Goal: Task Accomplishment & Management: Use online tool/utility

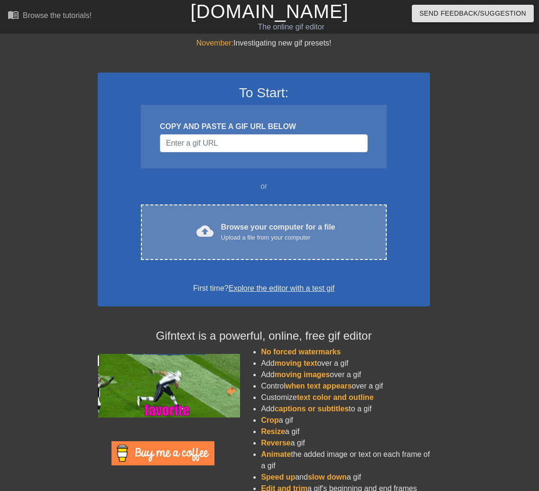
click at [215, 256] on div "cloud_upload Browse your computer for a file Upload a file from your computer C…" at bounding box center [264, 231] width 246 height 55
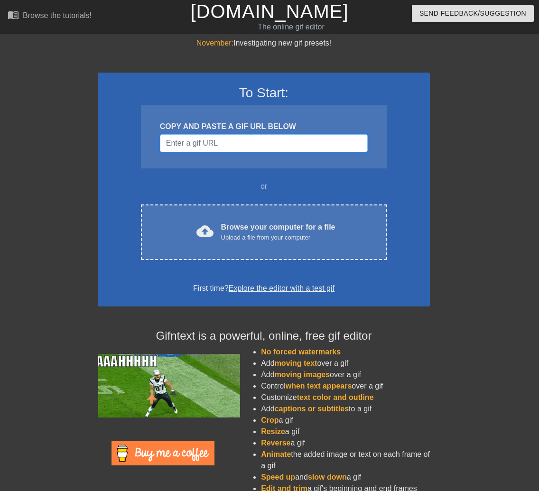
click at [251, 145] on input "Username" at bounding box center [264, 143] width 208 height 18
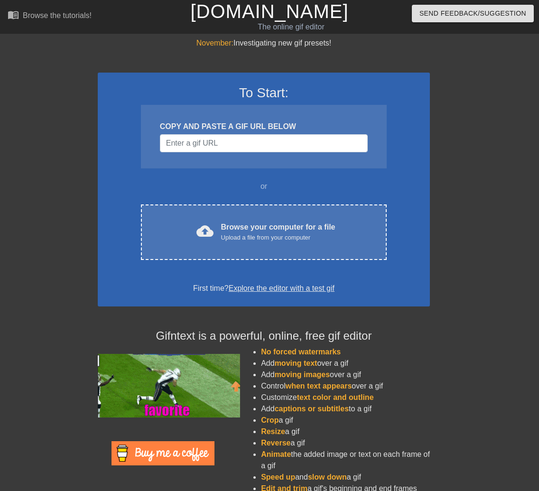
click at [227, 173] on div "To Start: COPY AND PASTE A GIF URL BELOW or cloud_upload Browse your computer f…" at bounding box center [264, 190] width 332 height 234
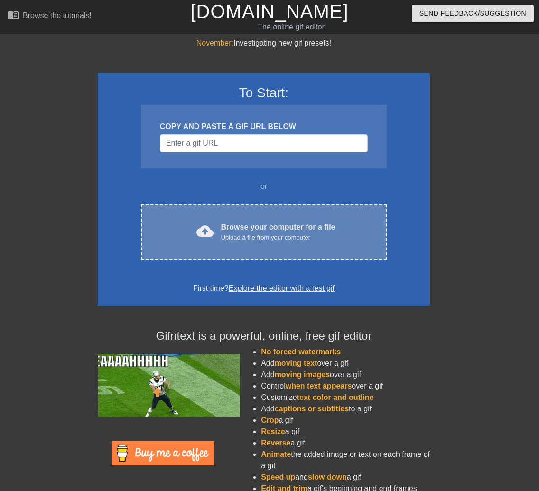
click at [276, 229] on div "Browse your computer for a file Upload a file from your computer" at bounding box center [278, 231] width 114 height 21
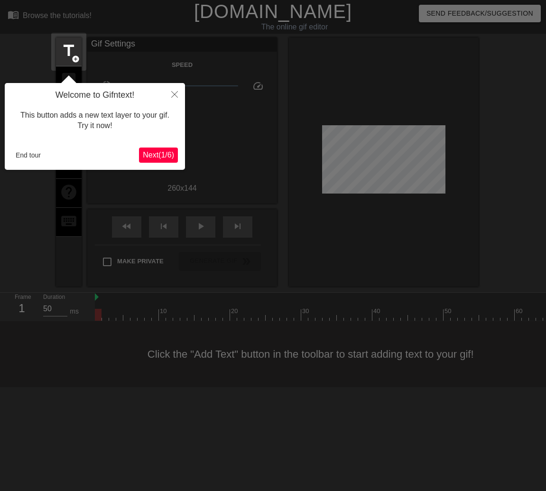
click at [159, 151] on span "Next ( 1 / 6 )" at bounding box center [158, 155] width 31 height 8
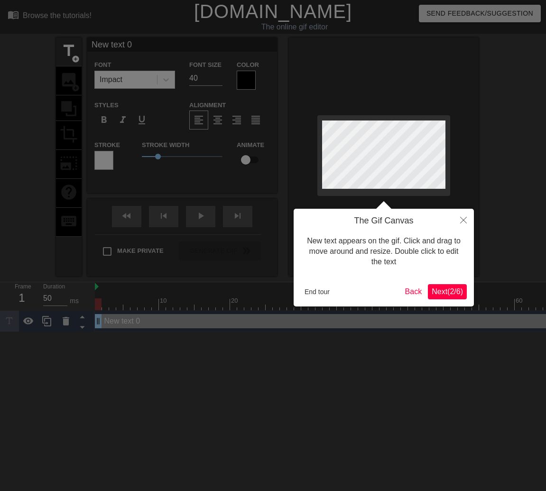
click at [448, 292] on span "Next ( 2 / 6 )" at bounding box center [446, 291] width 31 height 8
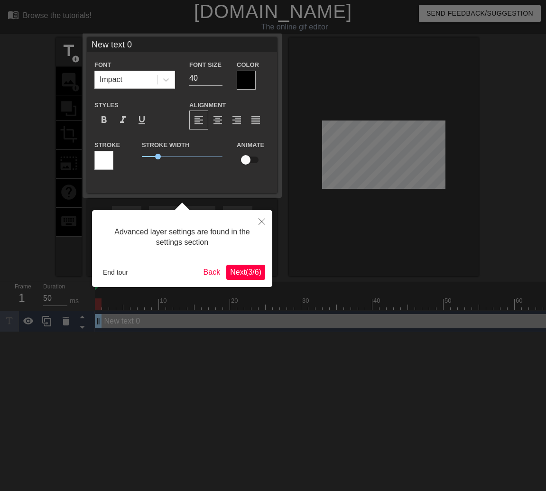
click at [247, 270] on span "Next ( 3 / 6 )" at bounding box center [245, 272] width 31 height 8
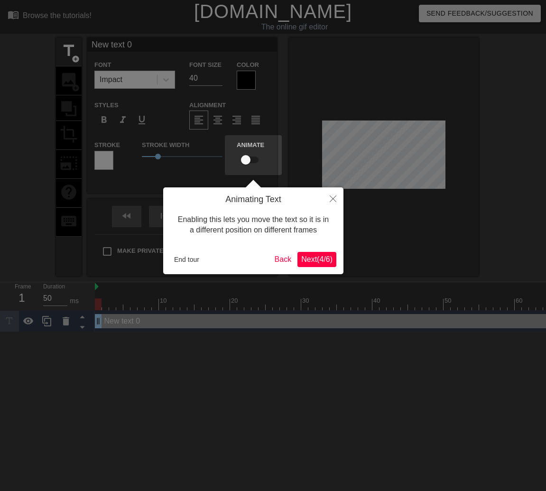
click at [311, 259] on span "Next ( 4 / 6 )" at bounding box center [316, 259] width 31 height 8
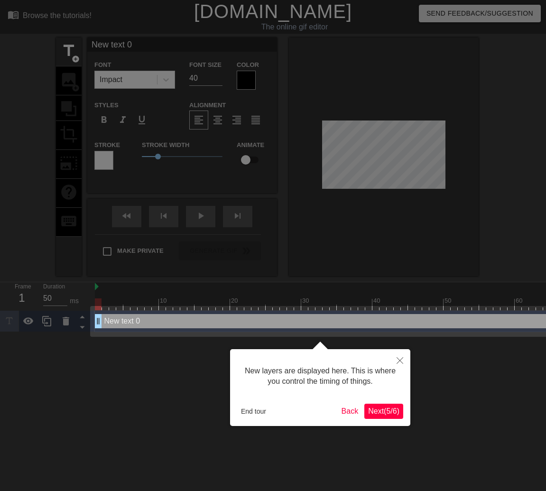
click at [379, 410] on span "Next ( 5 / 6 )" at bounding box center [383, 411] width 31 height 8
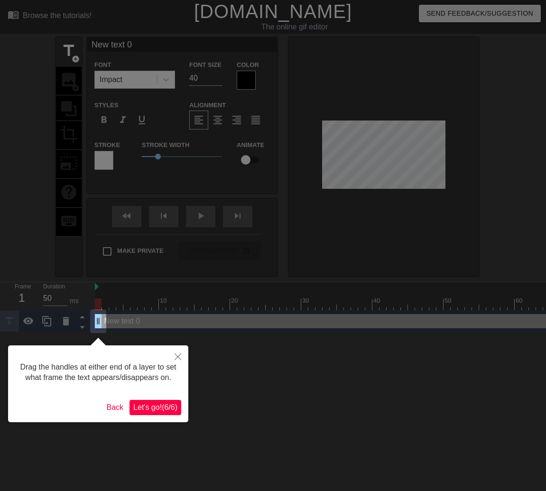
click at [148, 411] on span "Let's go! ( 6 / 6 )" at bounding box center [155, 407] width 44 height 8
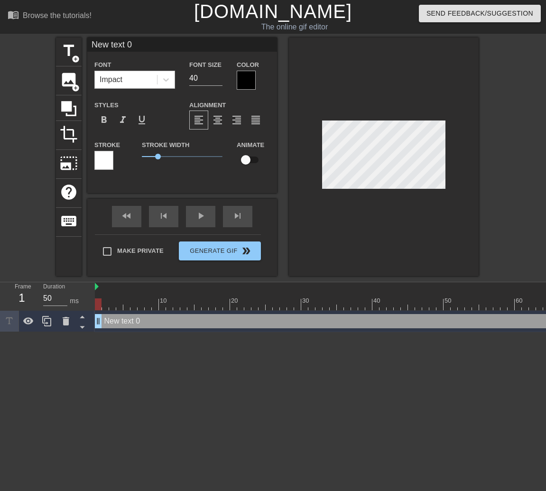
click at [126, 78] on div "Impact" at bounding box center [126, 79] width 62 height 17
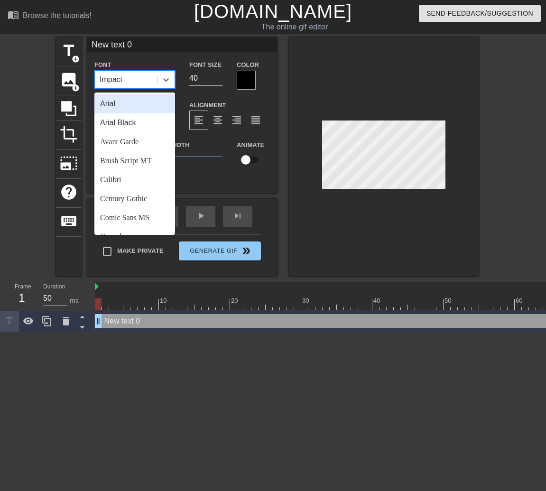
click at [134, 80] on div "Impact" at bounding box center [126, 79] width 62 height 17
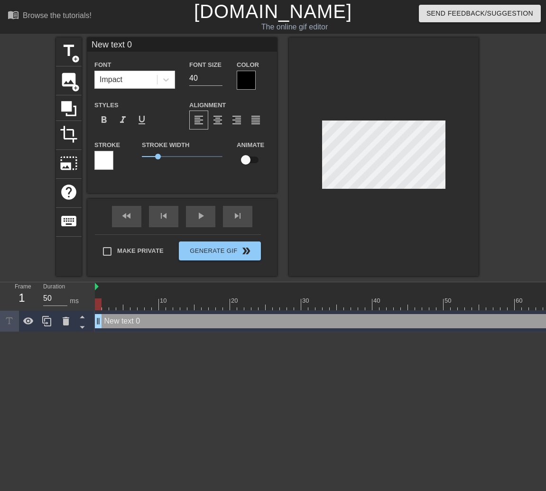
scroll to position [1, 2]
type input "s"
type textarea "s"
type input "st"
type textarea "st"
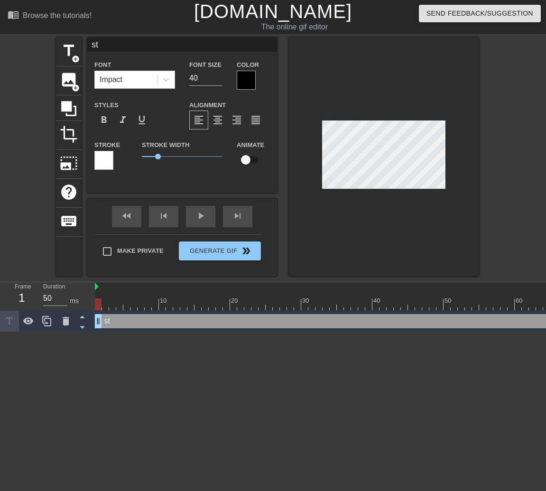
type input "stg"
type textarea "stg"
type input "stg_"
type textarea "stg_"
type input "stg_p"
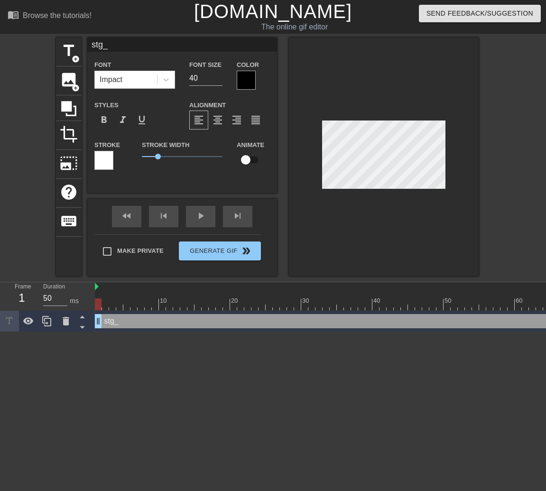
type textarea "stg_p"
type input "stg_pr"
type textarea "stg_pro"
type input "stg_prod"
type textarea "stg_prod"
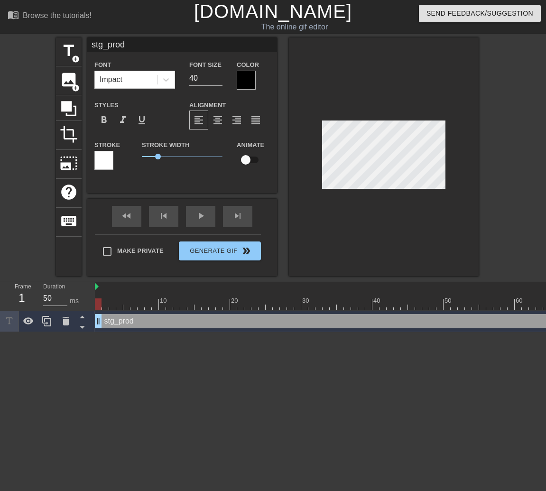
type input "stg_prod_"
type textarea "stg_prod_"
type input "stg_prod__"
type textarea "stg_prod__"
type input "stg_prod__l"
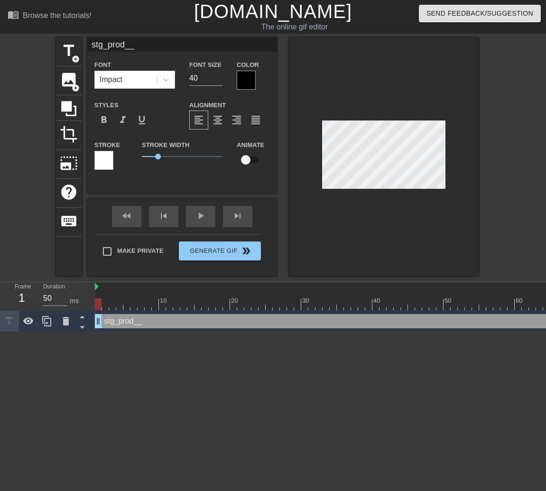
type textarea "stg_prod__l"
type input "stg_prod__le"
type textarea "stg_prod__le"
type input "stg_prod__lev"
type textarea "stg_prod__lev"
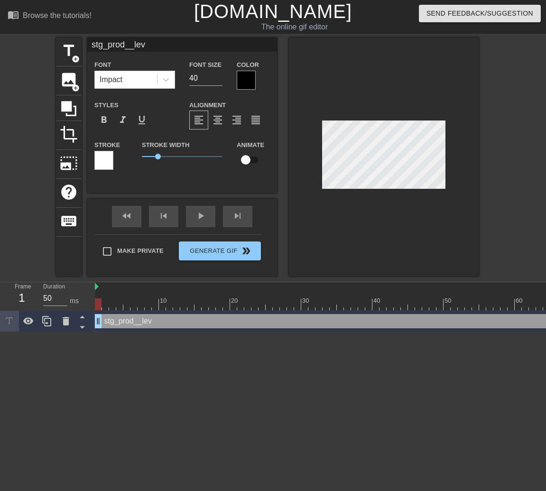
type input "stg_prod__leve"
type textarea "stg_prod__leve"
type input "stg_prod__level"
type textarea "stg_prod__levels"
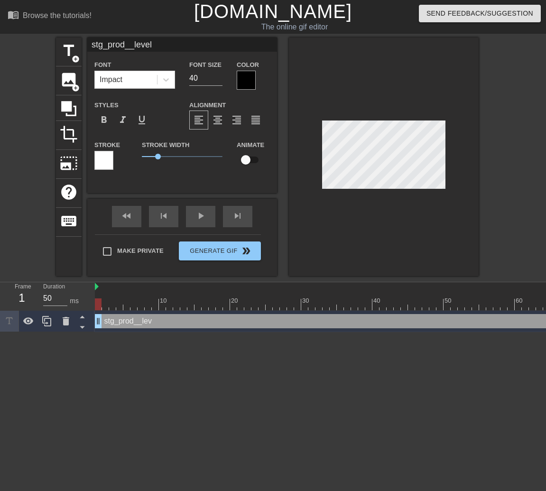
type input "stg_prod__levels"
type textarea "stg_prod__levels"
click at [254, 80] on div at bounding box center [246, 80] width 19 height 19
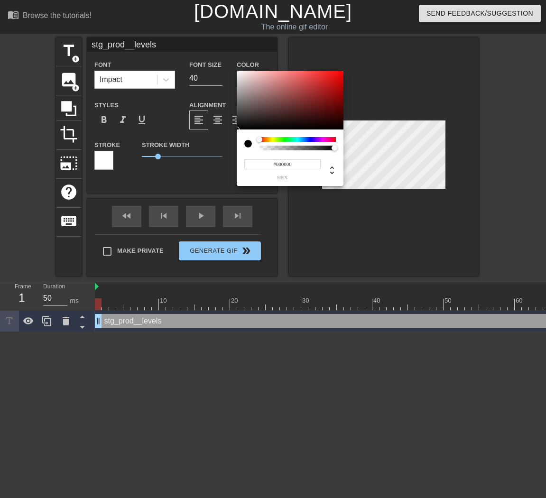
type input "0"
drag, startPoint x: 333, startPoint y: 147, endPoint x: 226, endPoint y: 143, distance: 107.7
click at [226, 143] on div "0 r 0 g 0 b 0 a" at bounding box center [273, 249] width 546 height 498
drag, startPoint x: 260, startPoint y: 147, endPoint x: 346, endPoint y: 150, distance: 86.3
click at [346, 150] on div "0 r 0 g 0 b 1 a" at bounding box center [273, 249] width 546 height 498
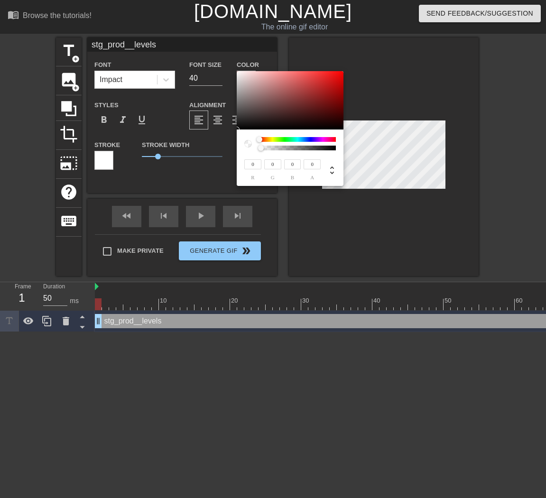
drag, startPoint x: 334, startPoint y: 149, endPoint x: 245, endPoint y: 149, distance: 89.1
click at [245, 149] on div at bounding box center [289, 143] width 91 height 13
type input "1"
drag, startPoint x: 259, startPoint y: 147, endPoint x: 292, endPoint y: 142, distance: 33.6
click at [352, 153] on div "0 r 0 g 0 b 1 a" at bounding box center [273, 249] width 546 height 498
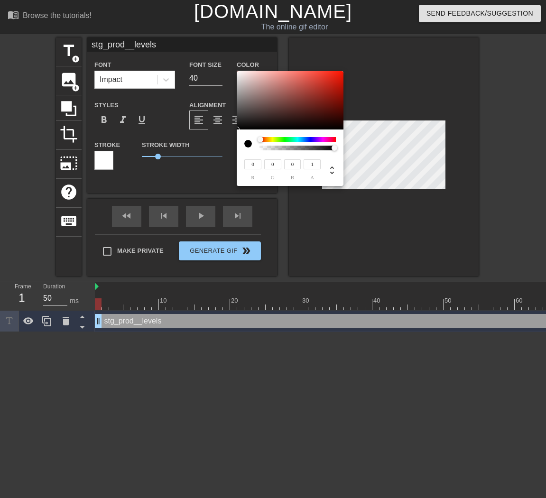
drag, startPoint x: 260, startPoint y: 138, endPoint x: 242, endPoint y: 106, distance: 37.2
click at [249, 140] on div at bounding box center [289, 143] width 91 height 13
type input "184"
type input "177"
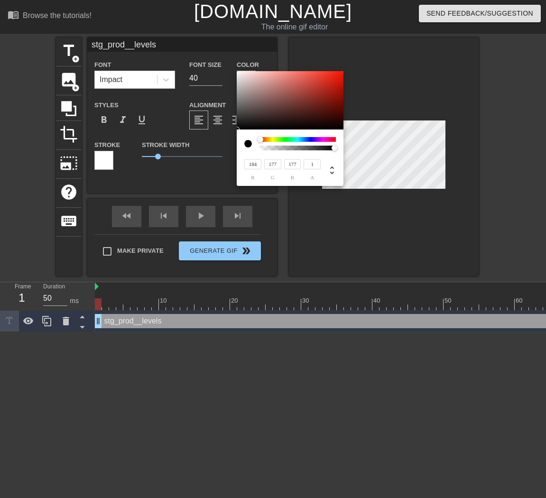
type input "202"
type input "198"
type input "246"
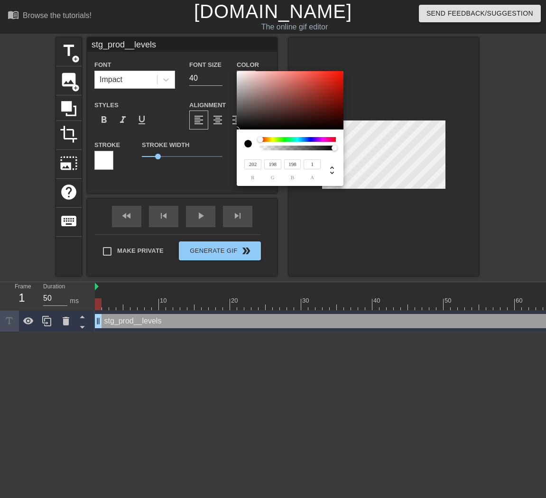
type input "246"
type input "255"
drag, startPoint x: 235, startPoint y: 73, endPoint x: 227, endPoint y: 56, distance: 18.9
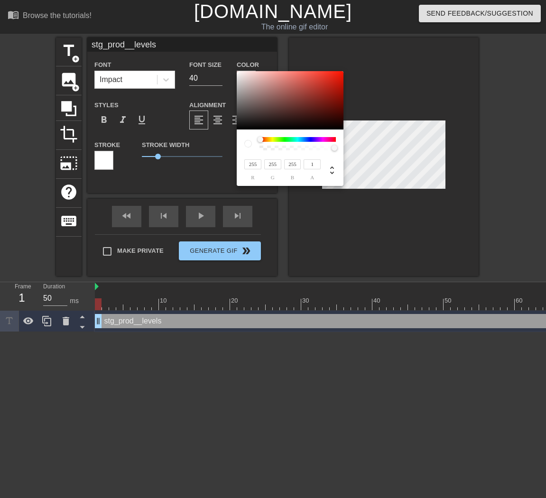
click at [227, 56] on div "255 r 255 g 255 b 1 a" at bounding box center [273, 249] width 546 height 498
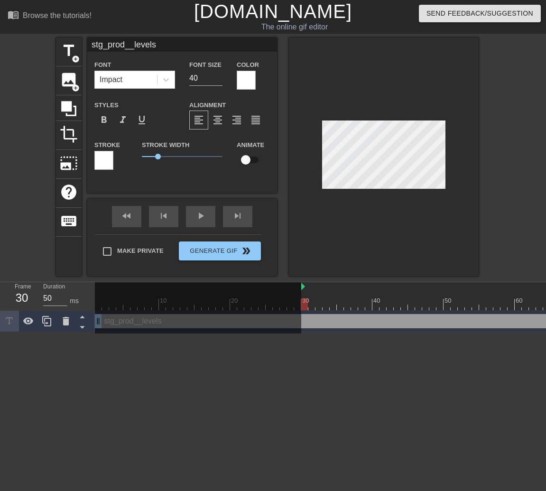
drag, startPoint x: 96, startPoint y: 288, endPoint x: 300, endPoint y: 304, distance: 204.5
click at [300, 304] on div "10 20 30 40 50 60 70" at bounding box center [369, 296] width 548 height 28
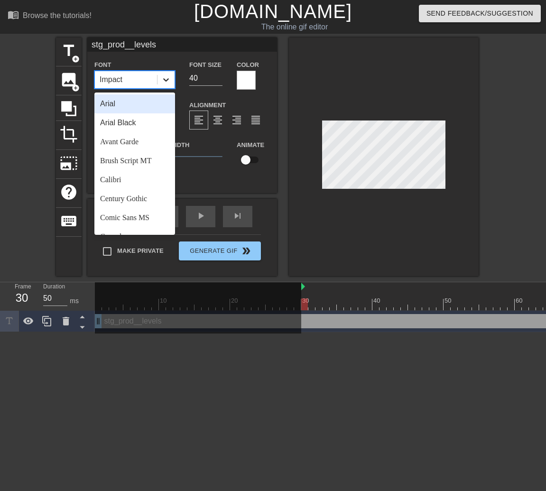
click at [165, 79] on icon at bounding box center [165, 79] width 9 height 9
click at [136, 105] on div "Arial" at bounding box center [134, 103] width 81 height 19
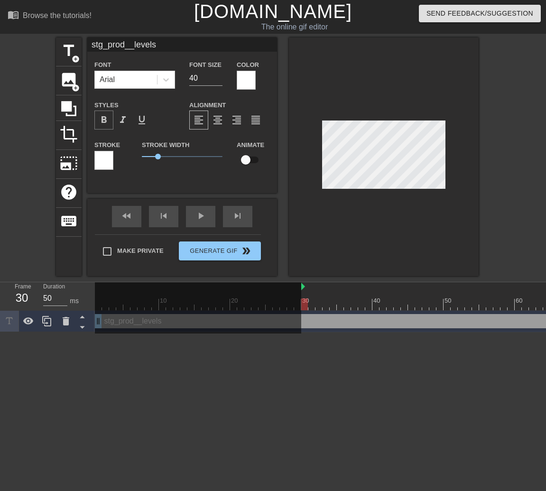
click at [103, 120] on span "format_bold" at bounding box center [103, 119] width 11 height 11
click at [197, 222] on div "play_arrow" at bounding box center [200, 216] width 29 height 21
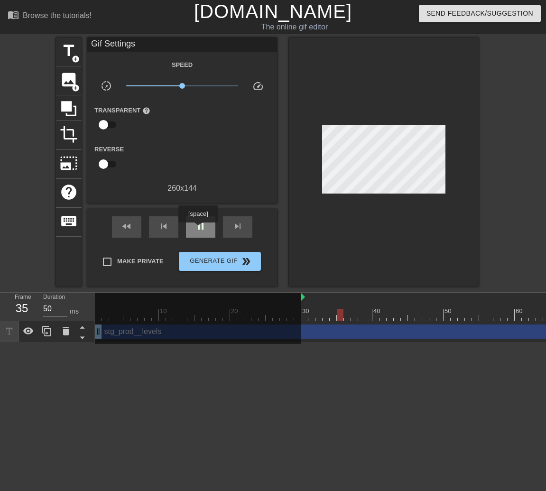
click at [199, 229] on span "pause" at bounding box center [200, 225] width 11 height 11
click at [22, 309] on div "36" at bounding box center [22, 308] width 14 height 17
drag, startPoint x: 347, startPoint y: 317, endPoint x: 311, endPoint y: 314, distance: 36.1
click at [311, 314] on div at bounding box center [311, 315] width 7 height 12
drag, startPoint x: 312, startPoint y: 314, endPoint x: 348, endPoint y: 312, distance: 35.6
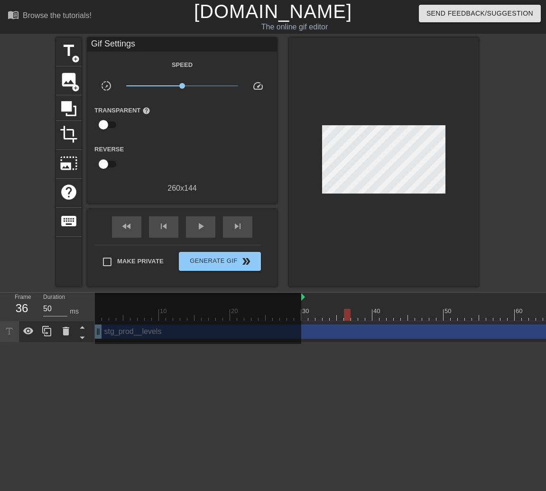
click at [348, 312] on div at bounding box center [347, 315] width 7 height 12
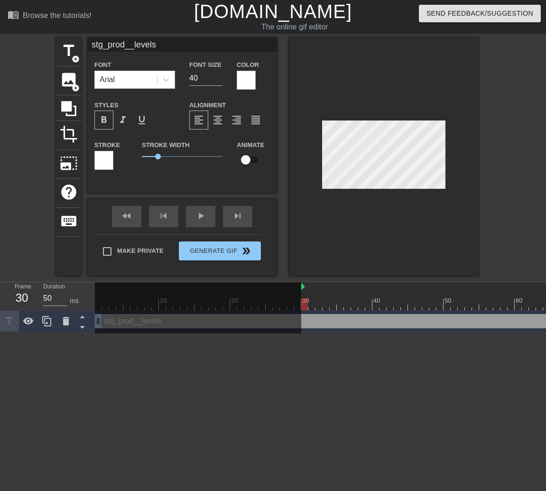
drag, startPoint x: 347, startPoint y: 304, endPoint x: 302, endPoint y: 304, distance: 44.6
click at [302, 304] on div at bounding box center [304, 304] width 7 height 12
click at [56, 18] on div "Browse the tutorials!" at bounding box center [57, 15] width 69 height 8
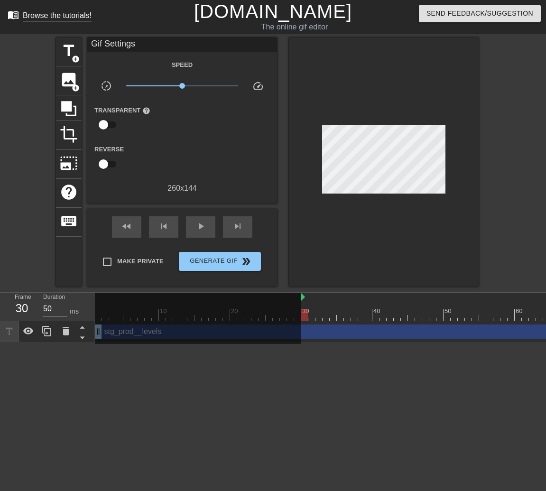
click at [40, 19] on div "Browse the tutorials!" at bounding box center [57, 15] width 69 height 8
click at [128, 134] on div "Speed slow_motion_video x1.00 speed Transparent help Reverse 260 x 144" at bounding box center [181, 126] width 175 height 135
click at [69, 208] on div "keyboard" at bounding box center [69, 222] width 26 height 29
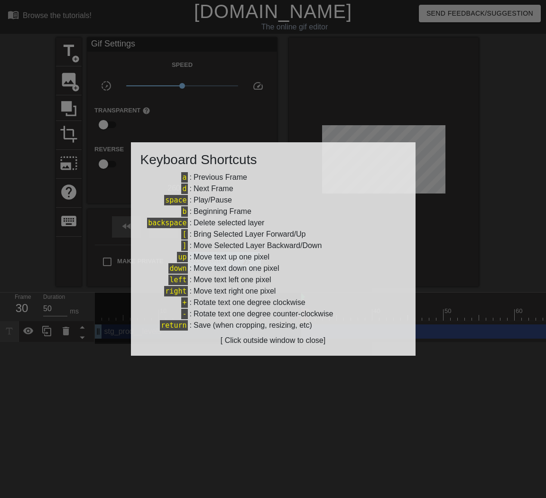
click at [137, 120] on div at bounding box center [273, 249] width 546 height 498
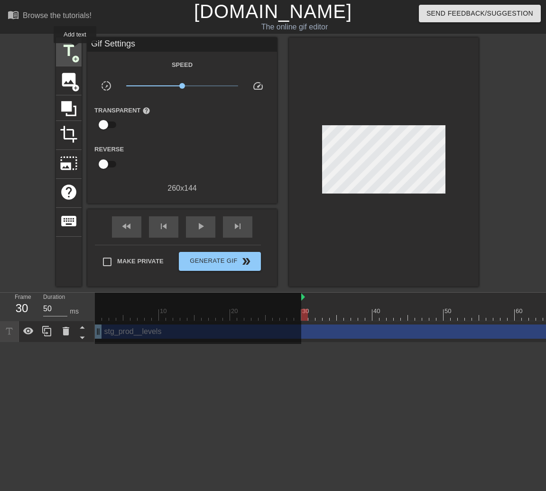
click at [75, 50] on span "title" at bounding box center [69, 51] width 18 height 18
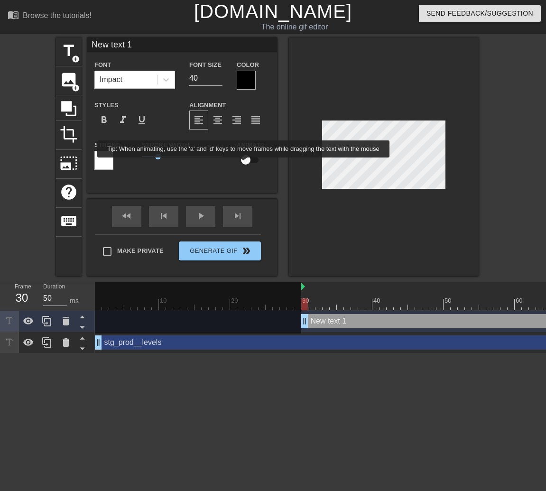
click at [251, 164] on input "checkbox" at bounding box center [246, 160] width 54 height 18
checkbox input "true"
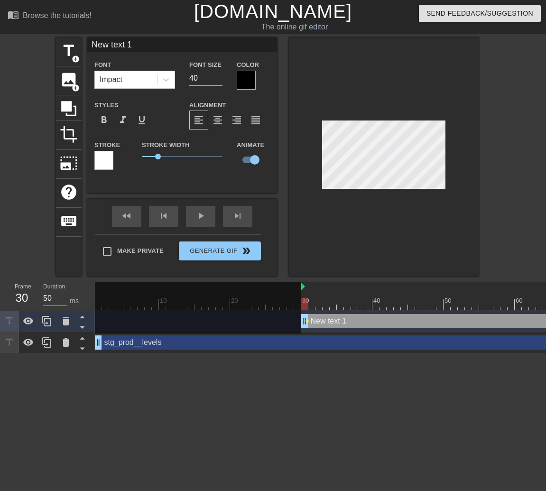
scroll to position [1, 1]
click at [65, 320] on icon at bounding box center [66, 321] width 7 height 9
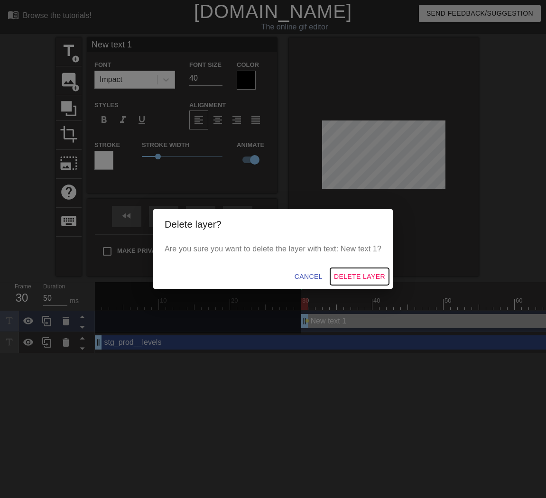
click at [351, 278] on span "Delete Layer" at bounding box center [359, 277] width 51 height 12
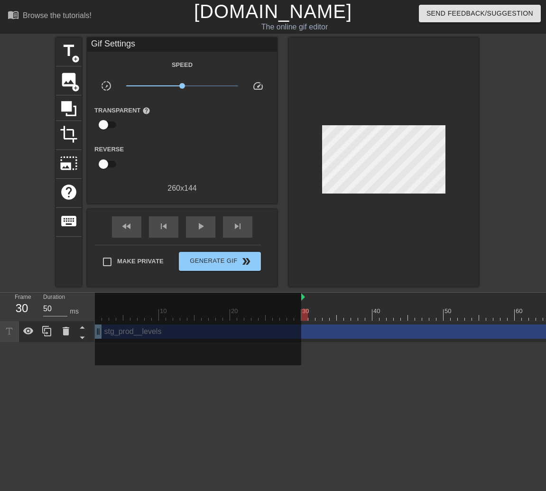
click at [99, 332] on div at bounding box center [198, 329] width 206 height 73
drag, startPoint x: 98, startPoint y: 333, endPoint x: 148, endPoint y: 336, distance: 50.3
click at [148, 336] on div at bounding box center [198, 329] width 206 height 73
click at [11, 337] on icon at bounding box center [9, 331] width 11 height 11
drag, startPoint x: 151, startPoint y: 337, endPoint x: 201, endPoint y: 336, distance: 49.3
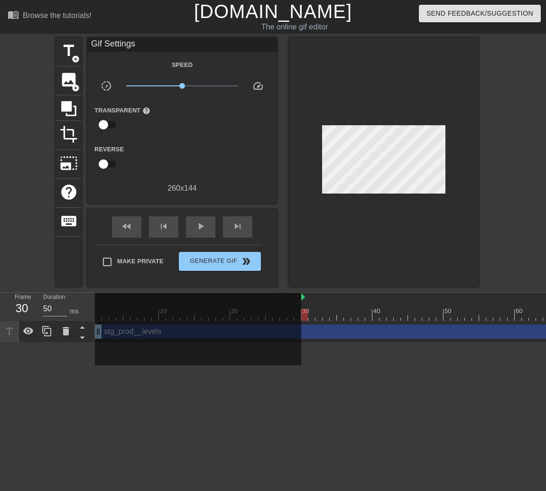
click at [154, 337] on div at bounding box center [198, 329] width 206 height 73
click at [294, 336] on div at bounding box center [198, 329] width 206 height 73
drag, startPoint x: 300, startPoint y: 298, endPoint x: 195, endPoint y: 309, distance: 105.4
click at [151, 305] on div at bounding box center [198, 329] width 206 height 73
click at [352, 335] on div "stg_prod__levels drag_handle drag_handle" at bounding box center [369, 331] width 548 height 14
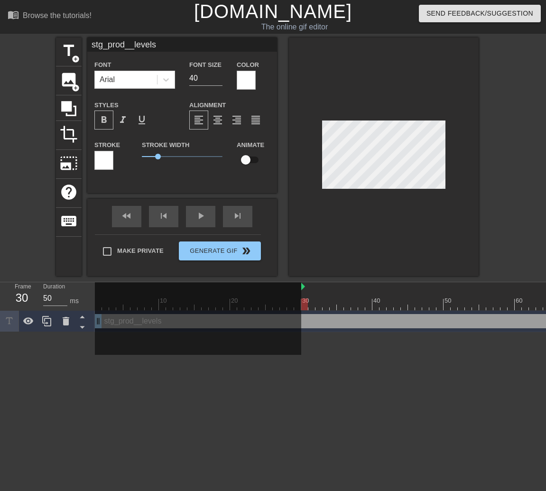
drag, startPoint x: 98, startPoint y: 320, endPoint x: 284, endPoint y: 320, distance: 185.8
click at [223, 321] on div at bounding box center [198, 318] width 206 height 73
click at [323, 315] on div "stg_prod__levels drag_handle drag_handle" at bounding box center [369, 321] width 548 height 14
click at [314, 322] on div "stg_prod__levels drag_handle drag_handle" at bounding box center [369, 321] width 548 height 14
click at [63, 318] on icon at bounding box center [66, 321] width 7 height 9
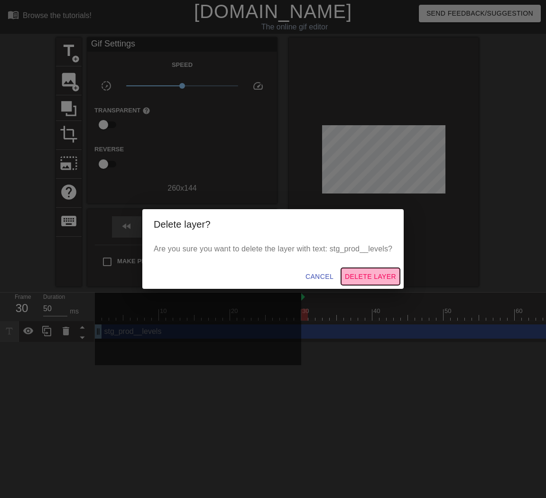
click at [359, 277] on span "Delete Layer" at bounding box center [370, 277] width 51 height 12
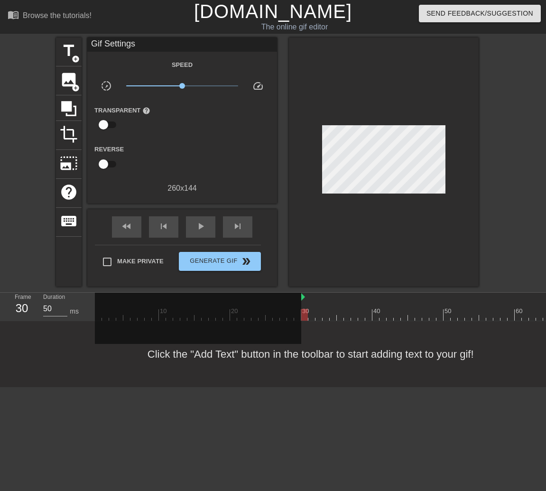
drag, startPoint x: 277, startPoint y: 301, endPoint x: 232, endPoint y: 303, distance: 45.1
click at [233, 303] on div at bounding box center [198, 318] width 206 height 51
click at [67, 49] on span "title" at bounding box center [69, 51] width 18 height 18
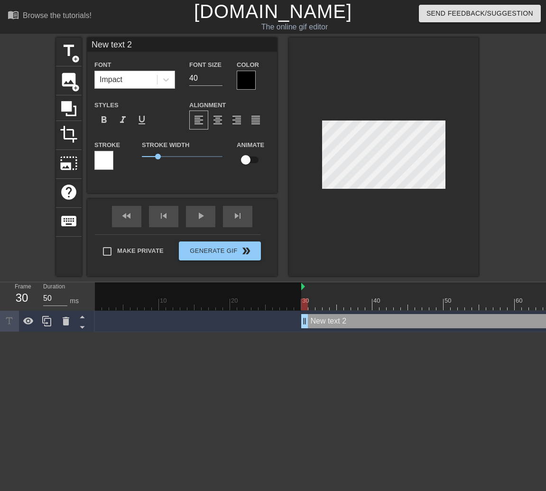
click at [127, 77] on div "Impact" at bounding box center [126, 79] width 62 height 17
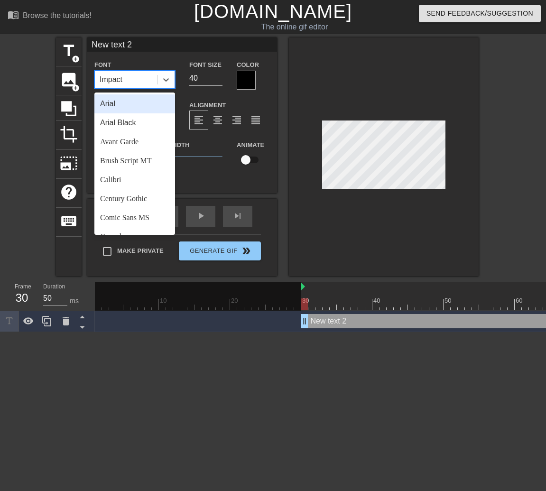
click at [137, 106] on div "Arial" at bounding box center [134, 103] width 81 height 19
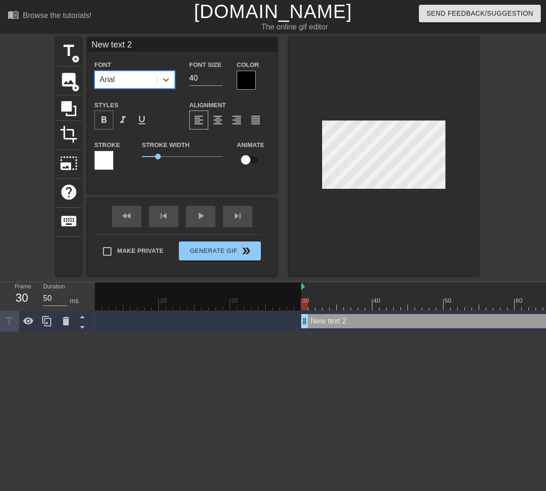
click at [103, 117] on span "format_bold" at bounding box center [103, 119] width 11 height 11
type input "s"
type textarea "s"
type input "st"
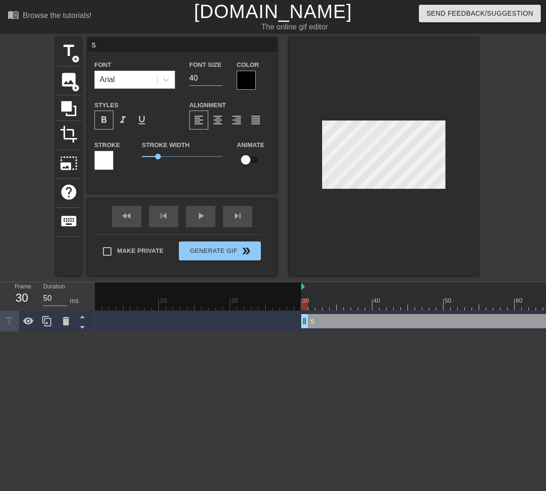
type textarea "st"
type input "stg"
type textarea "stg"
type input "stg_"
type textarea "stg_"
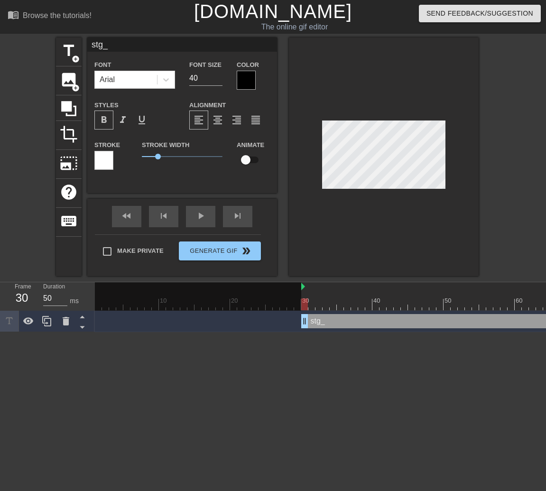
type input "stg_p"
type textarea "stg_p"
type input "stg_pr"
type textarea "stg_pr"
type input "stg_pro"
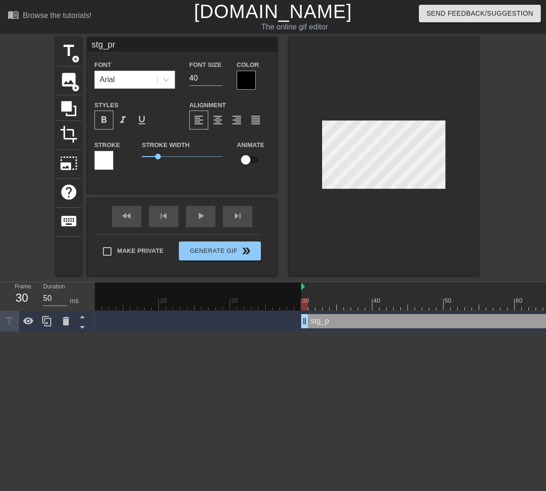
type textarea "stg_pro"
type input "stg_prod"
type textarea "stg_prod"
type input "stg_prod_"
type textarea "stg_prod_"
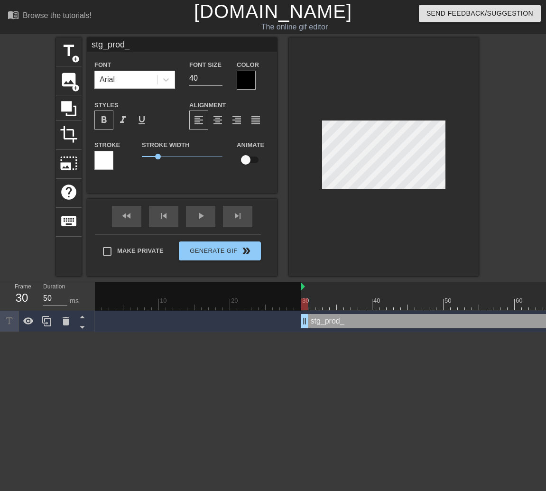
type input "stg_prod__"
type textarea "stg_prod__"
type input "stg_prod__l"
type textarea "stg_prod__l"
type input "stg_prod__le"
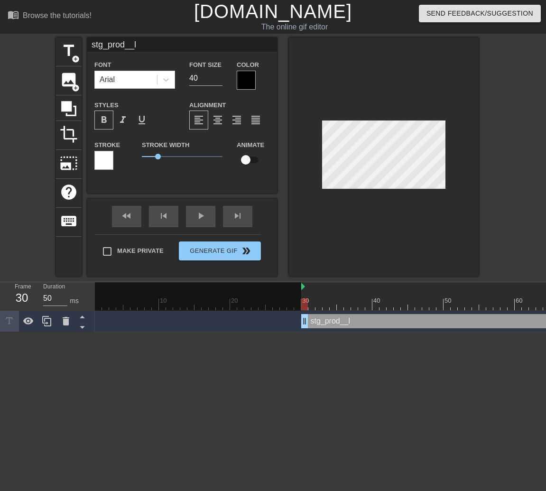
type textarea "stg_prod__le"
type input "stg_prod__lev"
type textarea "stg_prod__lev"
type input "stg_prod__leve"
type textarea "stg_prod__leve"
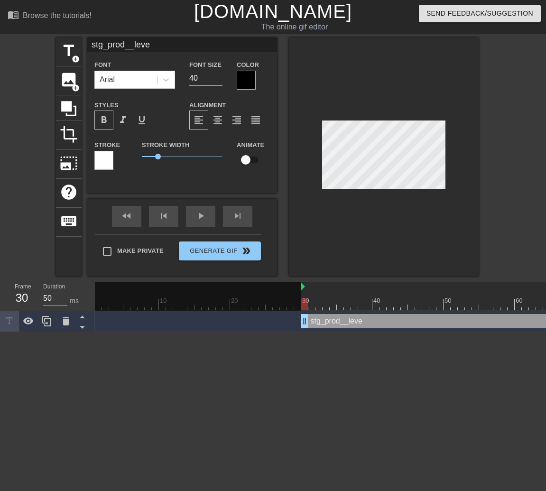
type input "stg_prod__level"
type textarea "stg_prod__level"
type input "stg_prod__levels"
type textarea "stg_prod__levels"
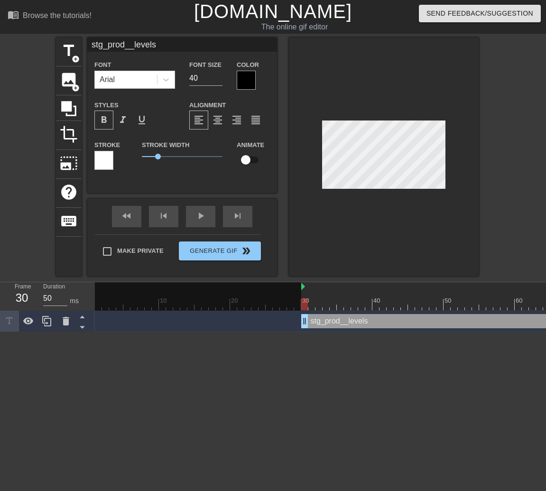
click at [247, 80] on div at bounding box center [246, 80] width 19 height 19
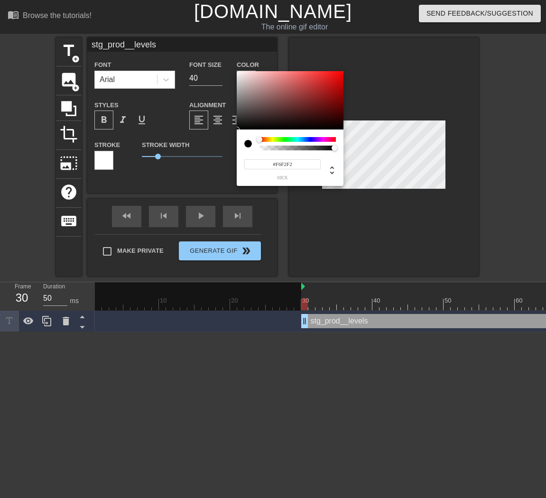
type input "#FFFFFF"
drag, startPoint x: 255, startPoint y: 95, endPoint x: 229, endPoint y: 65, distance: 40.0
click at [229, 65] on div "#FFFFFF hex" at bounding box center [273, 249] width 546 height 498
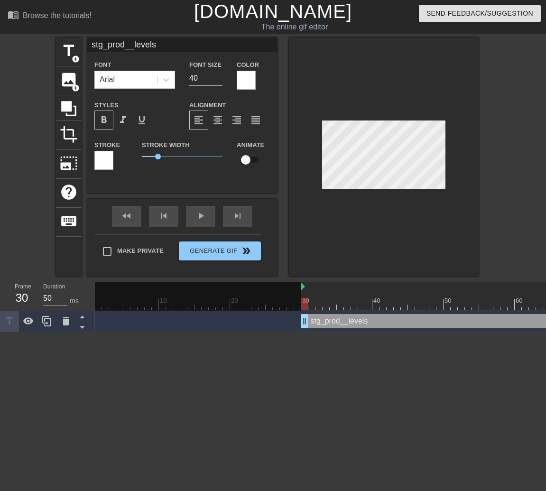
click at [248, 163] on input "checkbox" at bounding box center [246, 160] width 54 height 18
checkbox input "true"
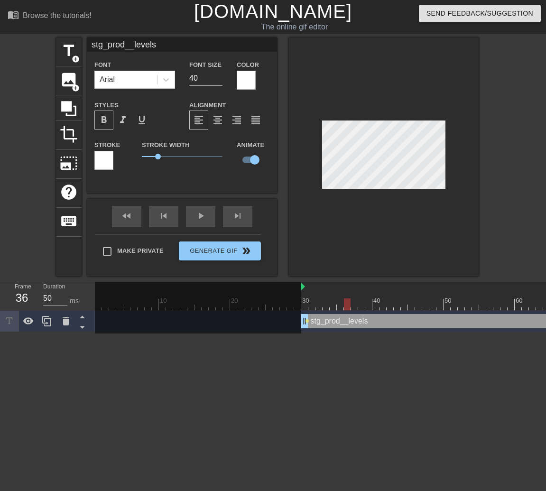
drag, startPoint x: 302, startPoint y: 304, endPoint x: 345, endPoint y: 304, distance: 43.1
click at [345, 304] on div at bounding box center [347, 304] width 7 height 12
drag, startPoint x: 353, startPoint y: 304, endPoint x: 382, endPoint y: 304, distance: 28.4
click at [382, 304] on div at bounding box center [382, 304] width 7 height 12
drag, startPoint x: 388, startPoint y: 305, endPoint x: 411, endPoint y: 305, distance: 22.3
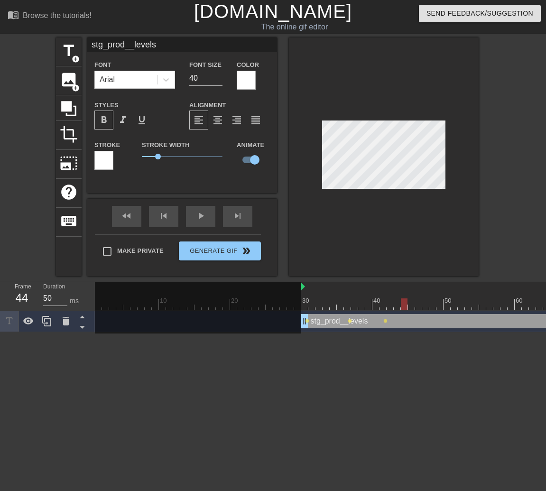
click at [407, 305] on div at bounding box center [404, 304] width 7 height 12
drag, startPoint x: 412, startPoint y: 305, endPoint x: 445, endPoint y: 307, distance: 32.8
click at [445, 307] on div at bounding box center [446, 304] width 7 height 12
drag, startPoint x: 446, startPoint y: 305, endPoint x: 467, endPoint y: 305, distance: 20.9
click at [467, 305] on div at bounding box center [468, 304] width 7 height 12
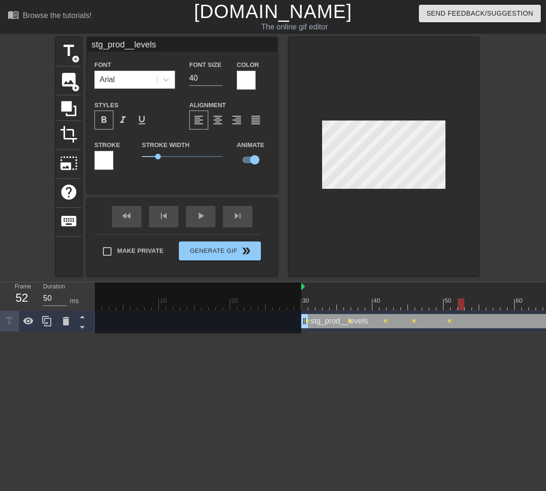
drag, startPoint x: 467, startPoint y: 304, endPoint x: 462, endPoint y: 303, distance: 5.4
click at [462, 303] on div at bounding box center [460, 304] width 7 height 12
drag, startPoint x: 459, startPoint y: 306, endPoint x: 466, endPoint y: 293, distance: 14.2
click at [466, 304] on div at bounding box center [468, 304] width 7 height 12
drag, startPoint x: 467, startPoint y: 307, endPoint x: 475, endPoint y: 305, distance: 7.4
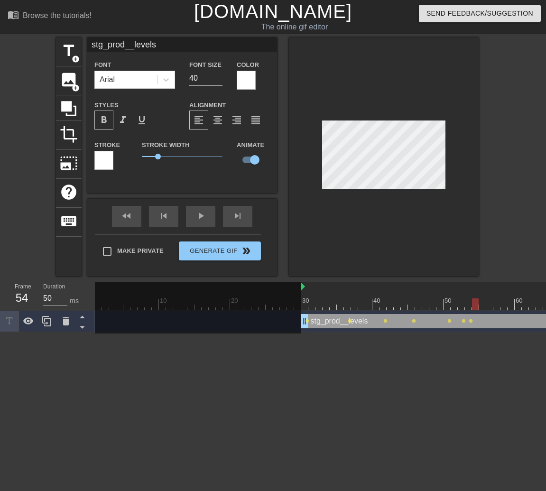
click at [475, 305] on div at bounding box center [475, 304] width 7 height 12
type input "stg_prod__evels"
type textarea "stg_prod__evels"
type input "stg_prod_evels"
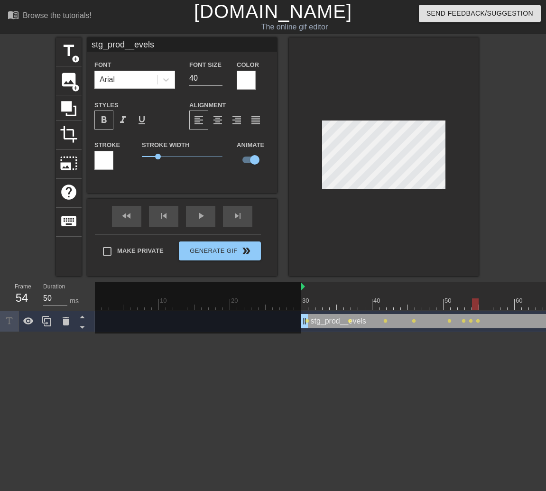
scroll to position [1, 3]
type textarea "stg_prod_evels"
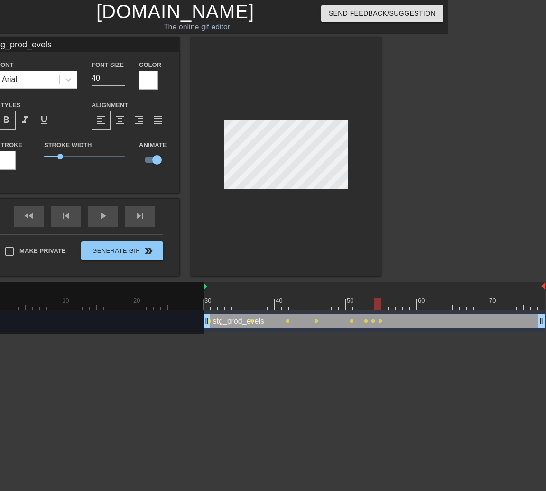
scroll to position [0, 99]
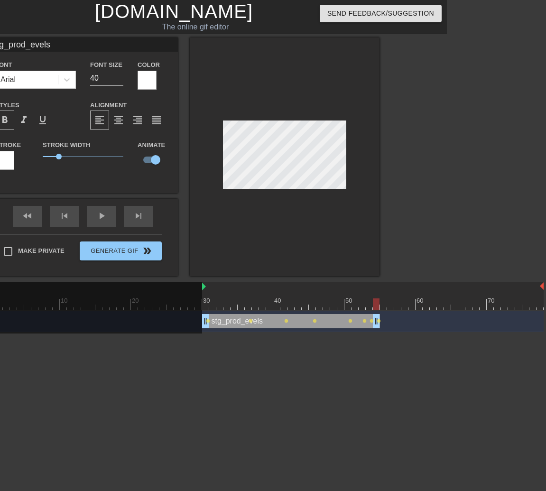
drag, startPoint x: 540, startPoint y: 321, endPoint x: 378, endPoint y: 325, distance: 162.7
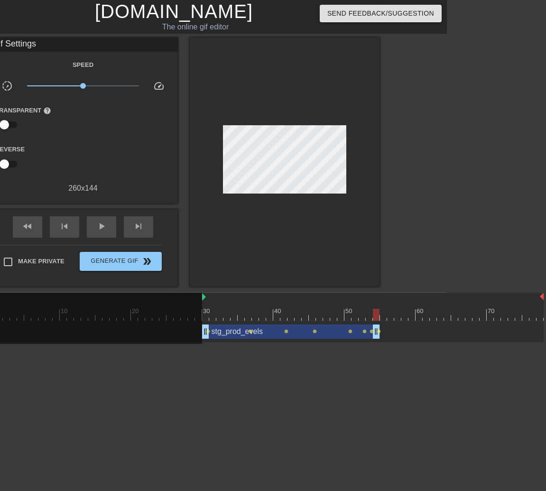
click at [384, 342] on html "menu_book Browse the tutorials! [DOMAIN_NAME] The online gif editor Send Feedba…" at bounding box center [174, 171] width 546 height 342
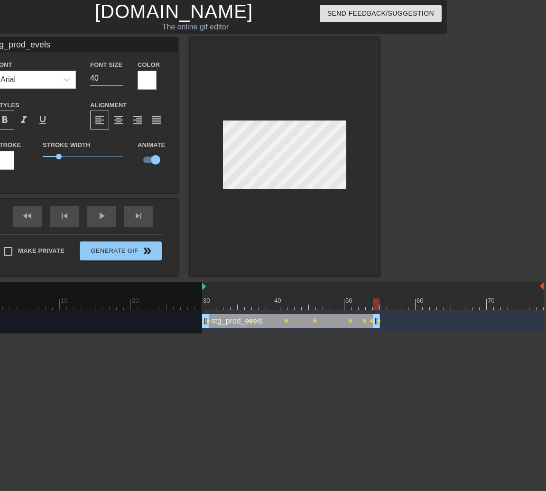
scroll to position [1, 3]
type input "stg_prod_vels"
type textarea "stg_prod_vels"
type input "stg_prod_els"
type textarea "stg_prod_els"
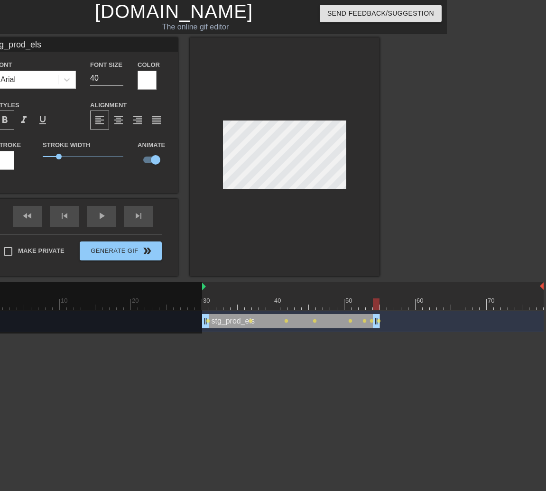
type input "stg_prod_ls"
type textarea "stg_prod_ls"
type input "stg_prod_s"
type textarea "stg_prod_s"
type input "stg_prod_"
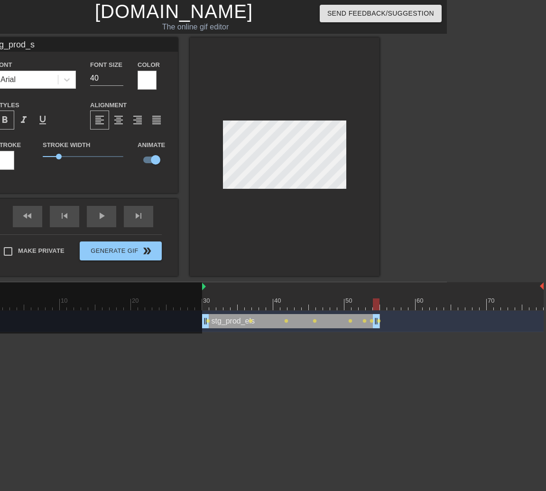
type textarea "stg_prod_"
type input "stg_prod__"
type textarea "stg_prod__"
type input "stg_prod__l"
type textarea "stg_prod__l"
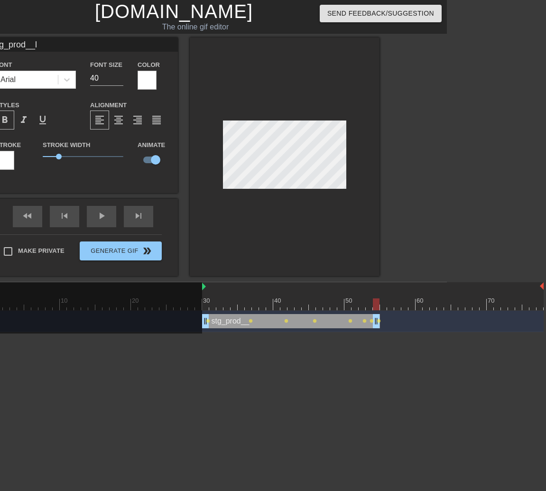
type input "stg_prod__le"
type textarea "stg_prod__le"
type input "stg_prod__lev"
type textarea "stg_prod__lev"
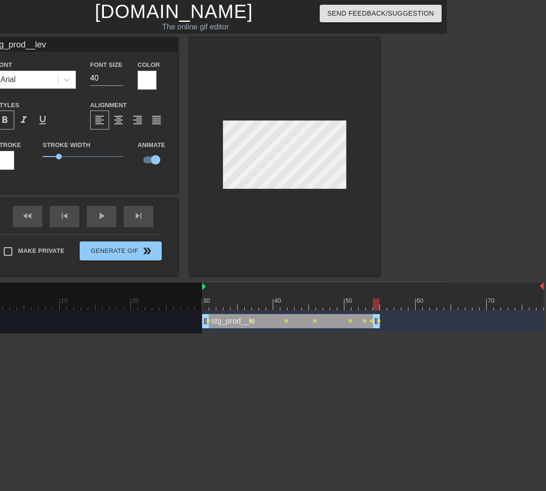
type input "stg_prod__leve"
type textarea "stg_prod__leve"
type input "stg_prod__level"
type textarea "stg_prod__level"
type input "stg_prod__levels"
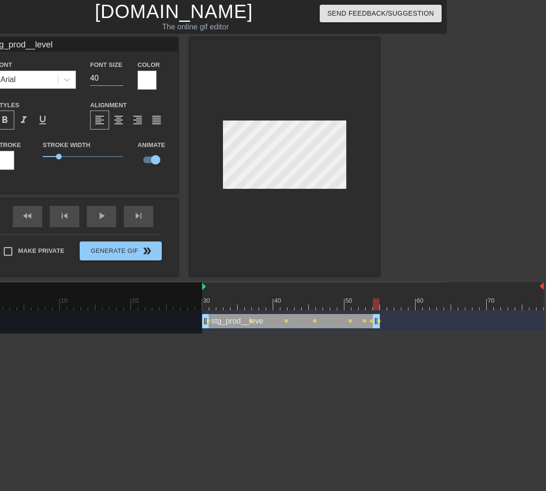
type textarea "stg_prod__levels"
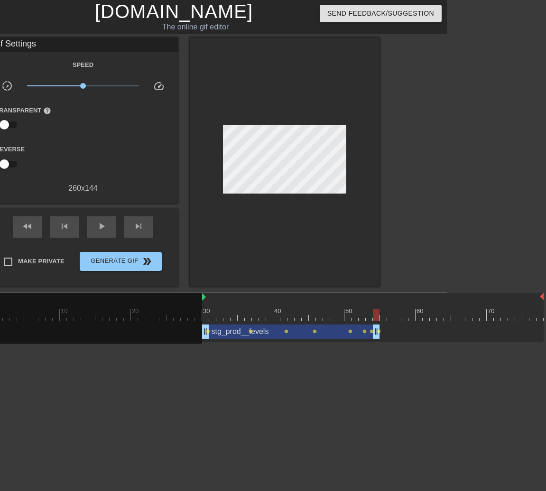
drag, startPoint x: 378, startPoint y: 321, endPoint x: 372, endPoint y: 323, distance: 6.3
click at [372, 323] on div "stg_prod__levels drag_handle drag_handle lens lens lens lens lens lens lens lens" at bounding box center [270, 331] width 548 height 21
drag, startPoint x: 376, startPoint y: 336, endPoint x: 370, endPoint y: 335, distance: 5.8
click at [300, 245] on div at bounding box center [285, 161] width 190 height 249
click at [105, 227] on span "play_arrow" at bounding box center [101, 225] width 11 height 11
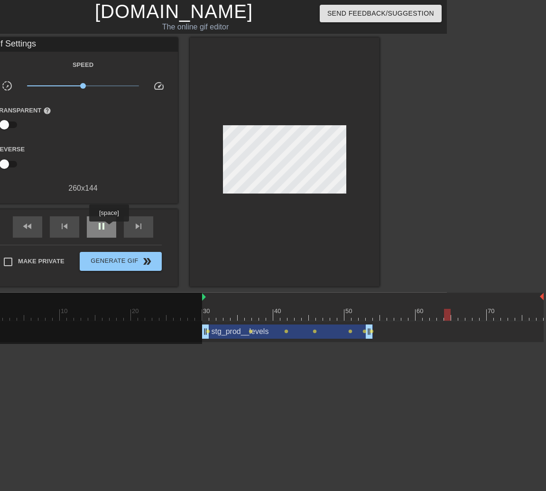
click at [110, 228] on div "pause" at bounding box center [101, 226] width 29 height 21
drag, startPoint x: 454, startPoint y: 316, endPoint x: 225, endPoint y: 313, distance: 228.5
click at [225, 313] on div at bounding box center [226, 315] width 7 height 12
click at [229, 312] on div at bounding box center [226, 315] width 7 height 12
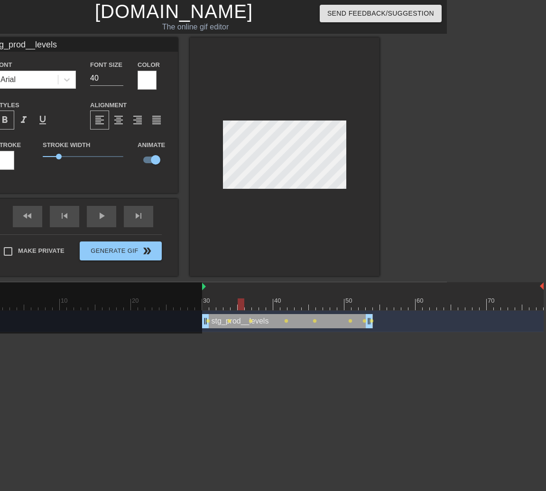
drag, startPoint x: 228, startPoint y: 303, endPoint x: 241, endPoint y: 302, distance: 13.8
click at [241, 302] on div at bounding box center [241, 304] width 7 height 12
drag, startPoint x: 239, startPoint y: 302, endPoint x: 268, endPoint y: 303, distance: 28.5
click at [268, 303] on div at bounding box center [269, 304] width 7 height 12
drag, startPoint x: 269, startPoint y: 302, endPoint x: 298, endPoint y: 307, distance: 29.2
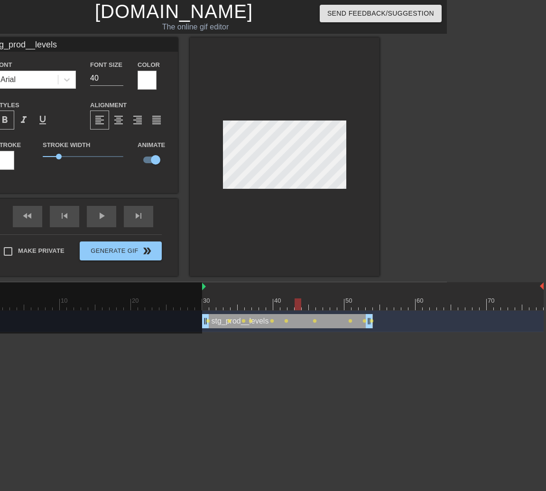
click at [298, 307] on div at bounding box center [297, 304] width 7 height 12
drag, startPoint x: 296, startPoint y: 305, endPoint x: 334, endPoint y: 308, distance: 37.5
click at [334, 308] on div at bounding box center [333, 304] width 7 height 12
drag, startPoint x: 333, startPoint y: 303, endPoint x: 375, endPoint y: 311, distance: 42.9
click at [375, 311] on div "10 20 30 40 50 60 70 stg_prod__levels drag_handle drag_handle lens lens lens le…" at bounding box center [221, 307] width 451 height 50
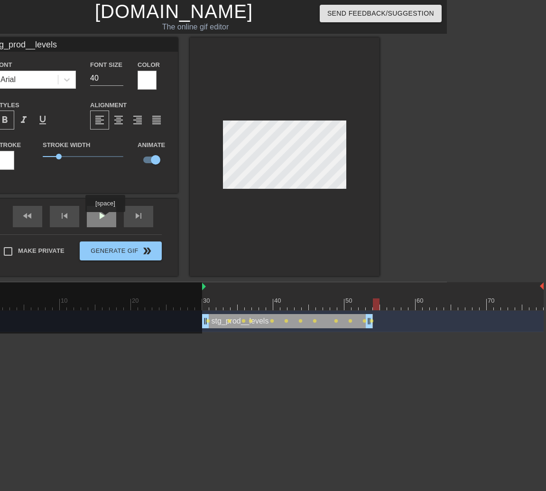
click at [106, 219] on div "play_arrow" at bounding box center [101, 216] width 29 height 21
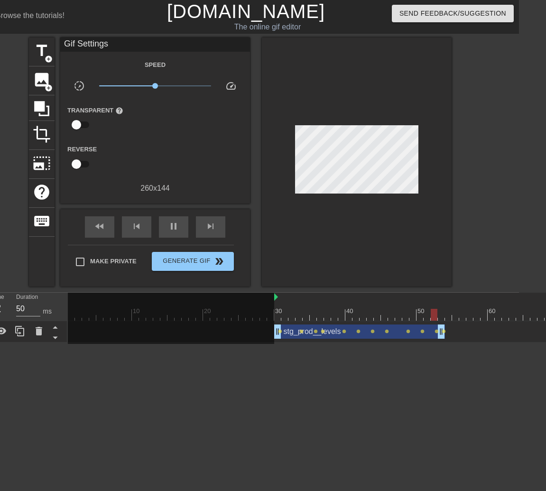
scroll to position [0, 0]
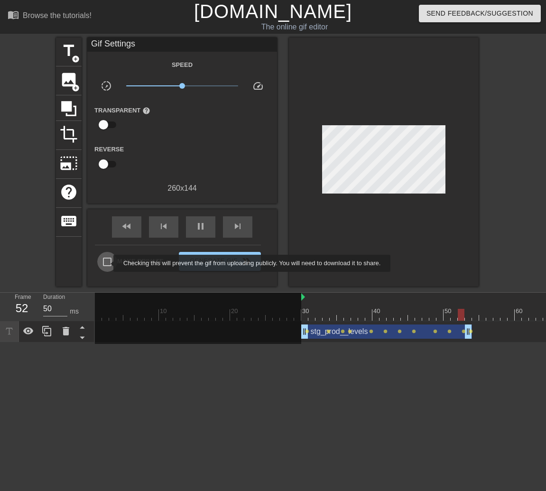
click at [107, 263] on input "Make Private" at bounding box center [107, 262] width 20 height 20
checkbox input "true"
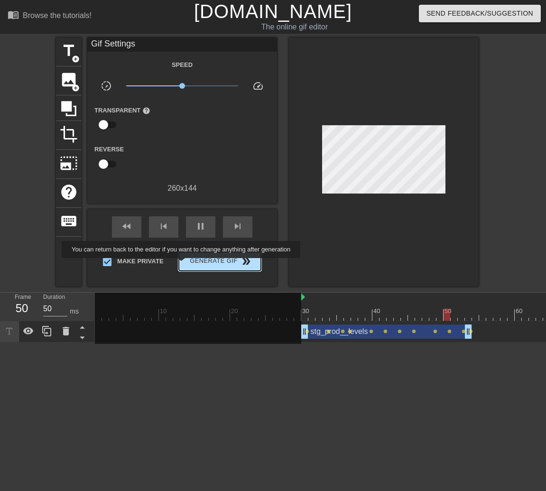
click at [204, 268] on button "Generate Gif double_arrow" at bounding box center [220, 261] width 82 height 19
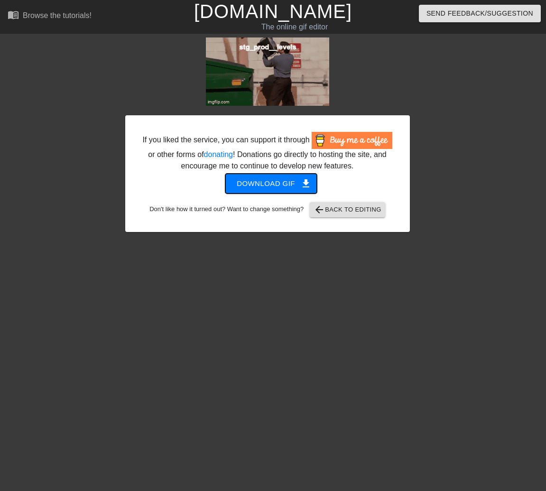
click at [300, 189] on span "get_app" at bounding box center [305, 183] width 11 height 11
